Goal: Information Seeking & Learning: Find specific page/section

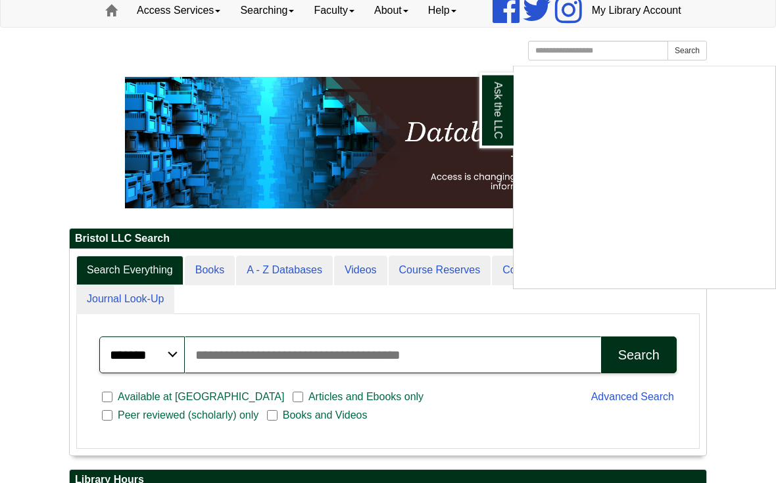
scroll to position [90, 0]
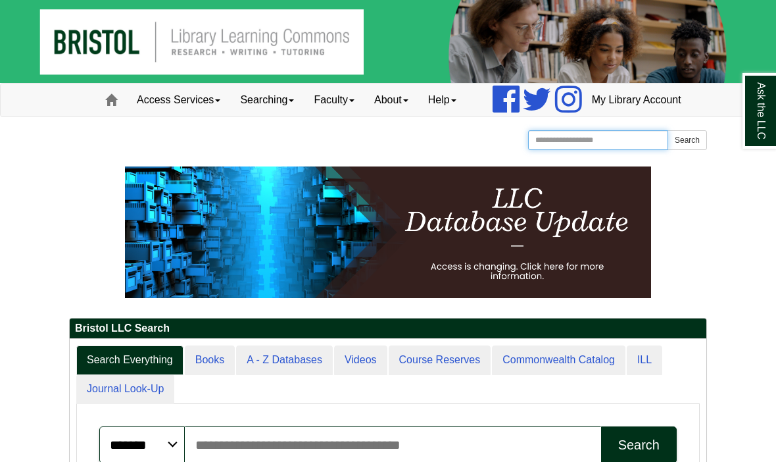
click at [562, 150] on input "Search the Website" at bounding box center [598, 140] width 140 height 20
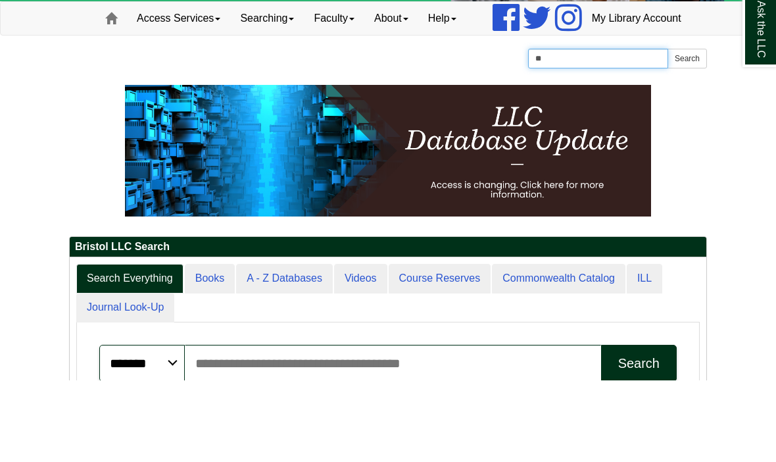
type input "*"
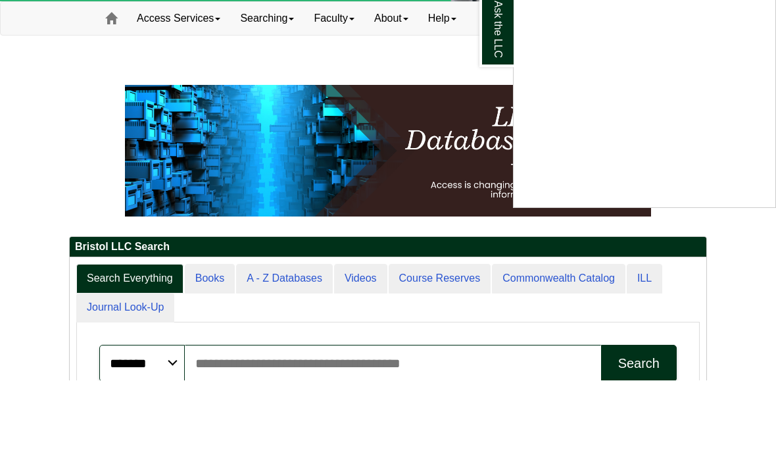
type input "*******"
click at [687, 130] on button "Search" at bounding box center [687, 140] width 39 height 20
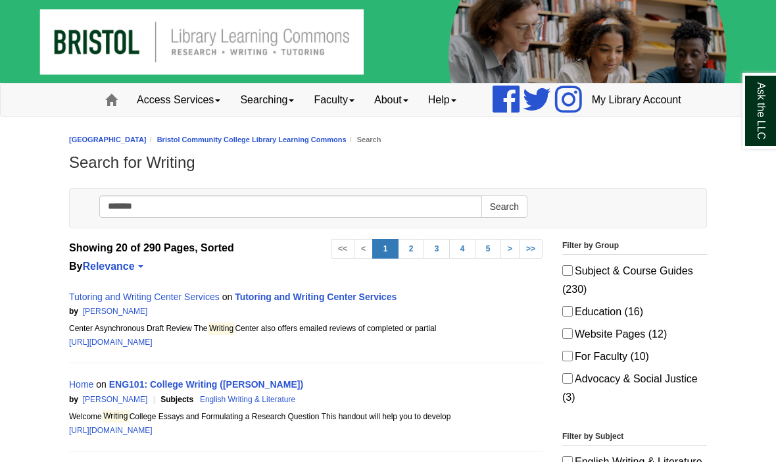
click at [362, 302] on link "Tutoring and Writing Center Services" at bounding box center [316, 296] width 162 height 11
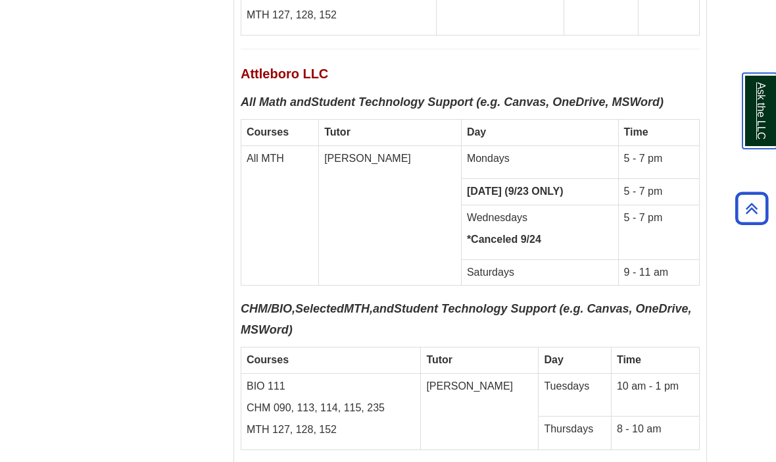
scroll to position [6397, 0]
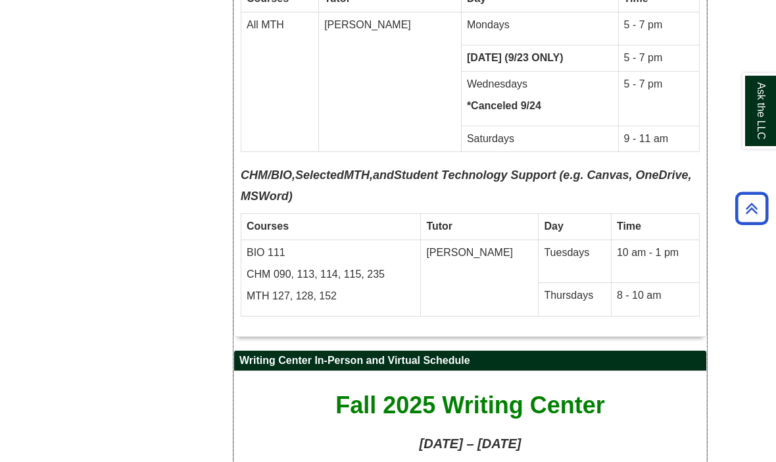
scroll to position [6531, 0]
